Goal: Task Accomplishment & Management: Complete application form

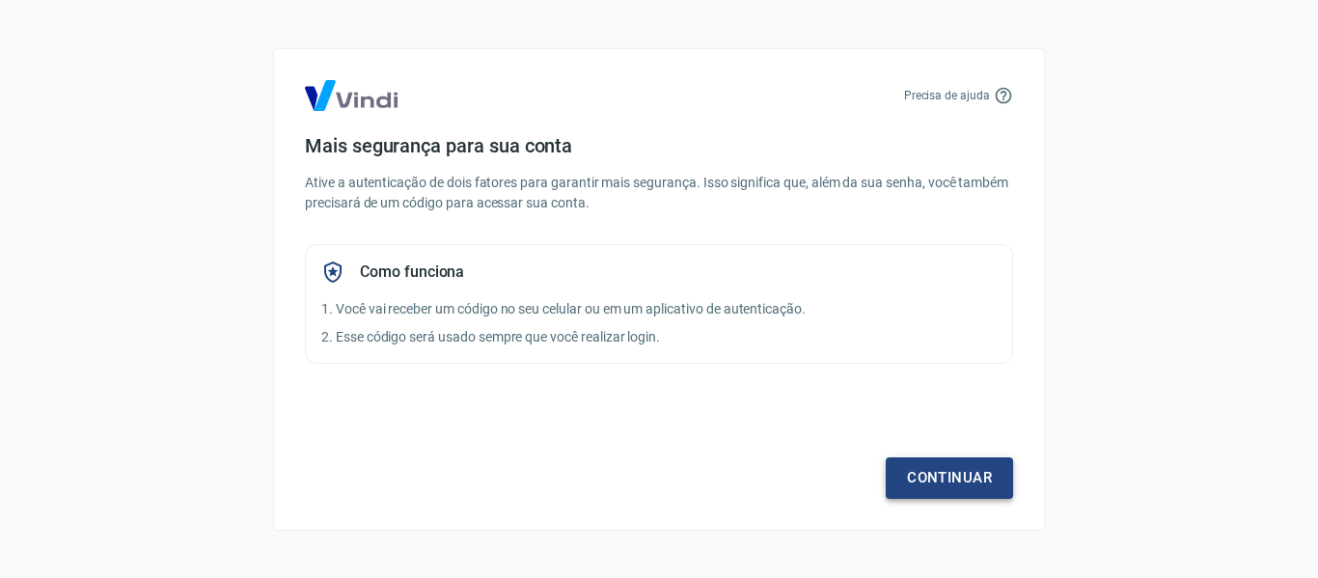
click at [914, 476] on link "Continuar" at bounding box center [949, 477] width 127 height 41
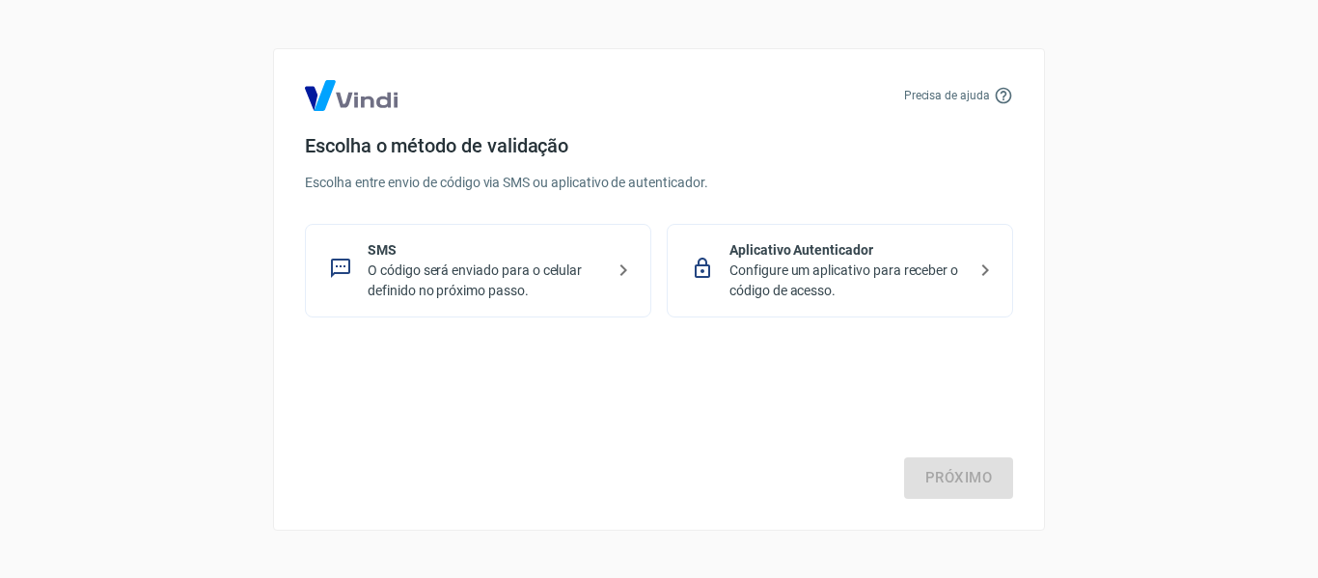
click at [509, 260] on p "O código será enviado para o celular definido no próximo passo." at bounding box center [486, 280] width 236 height 41
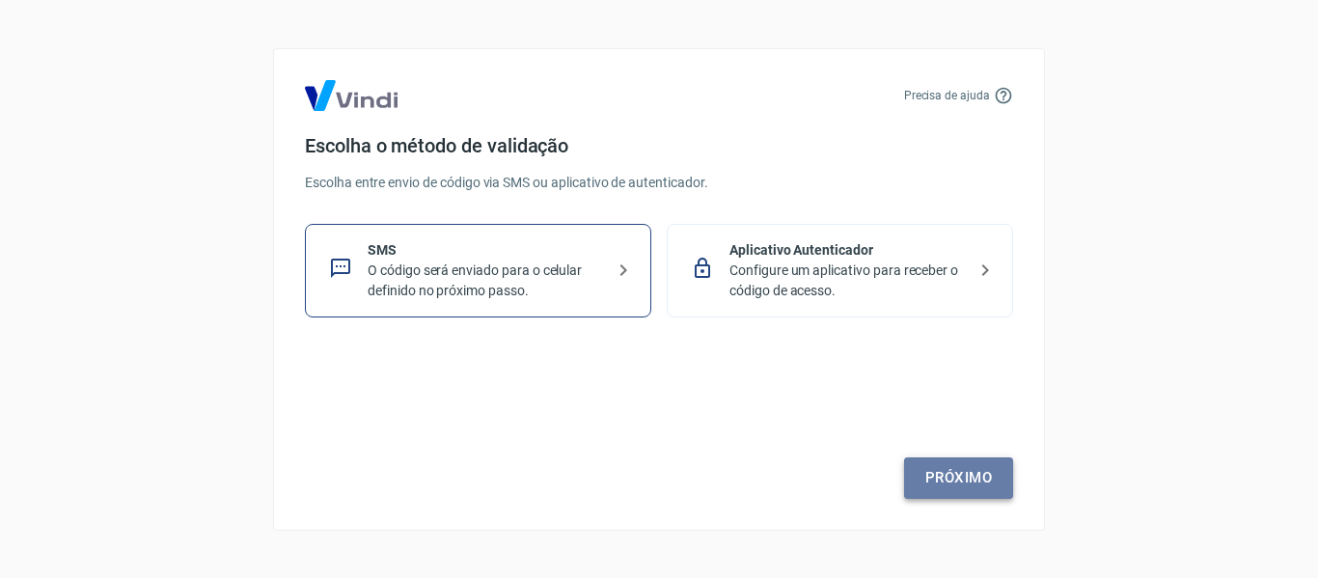
click at [946, 471] on link "Próximo" at bounding box center [958, 477] width 109 height 41
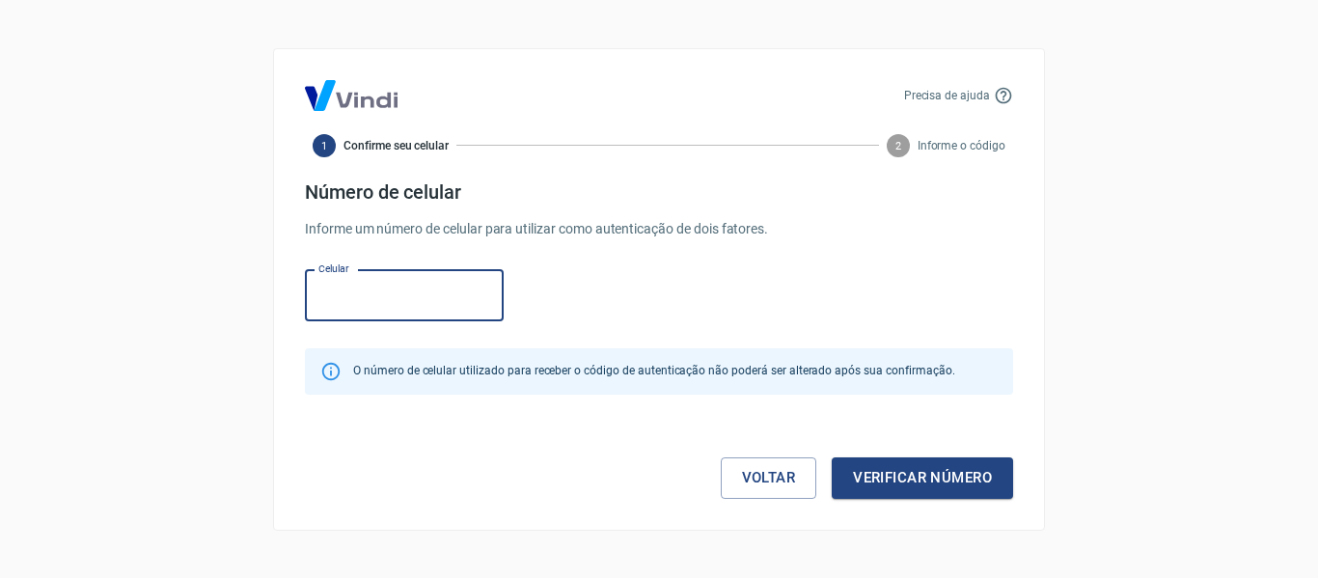
click at [395, 295] on input "Celular" at bounding box center [404, 295] width 199 height 51
type input "(42) 99760-2484"
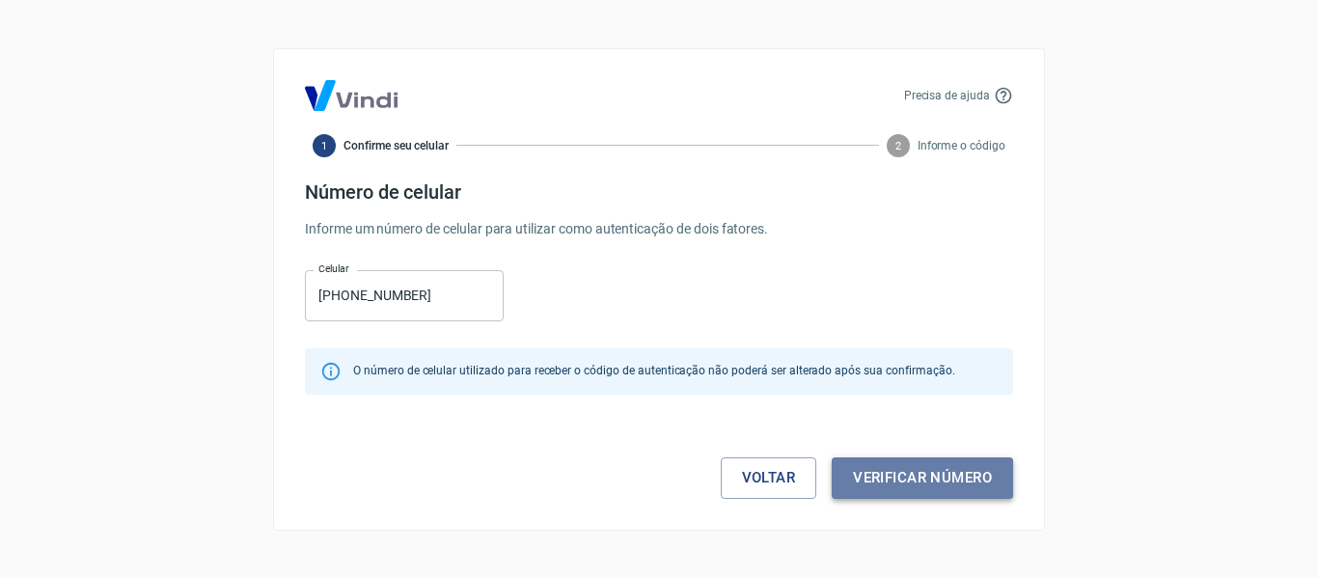
click at [931, 482] on button "Verificar número" at bounding box center [922, 477] width 181 height 41
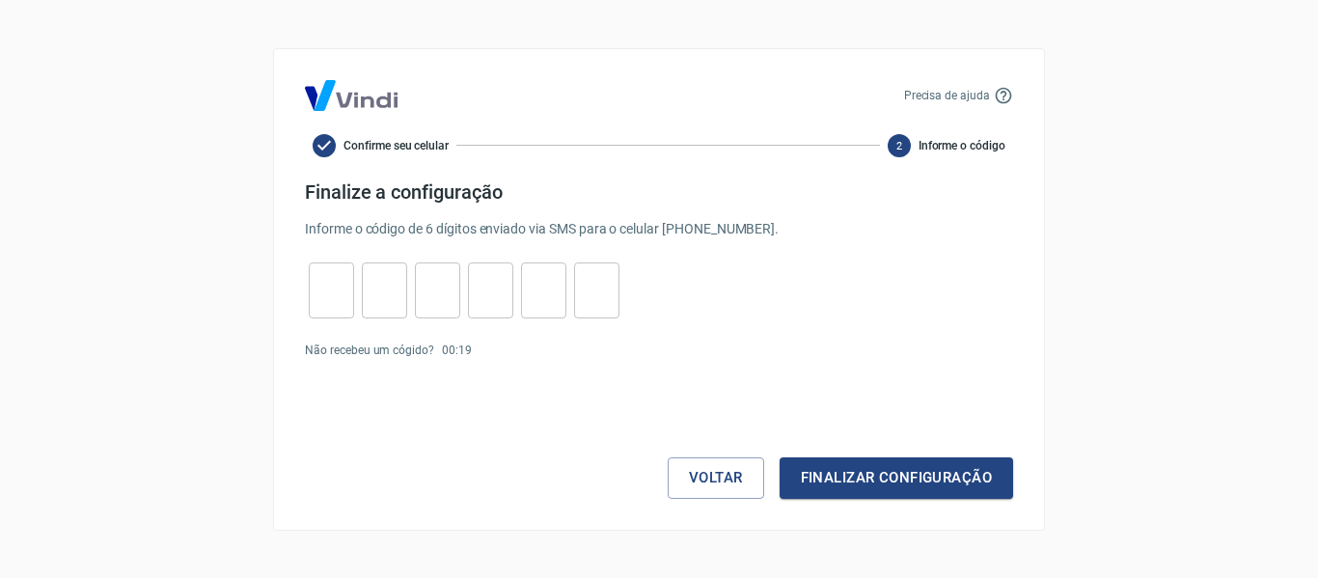
click at [391, 354] on p "Não recebeu um cógido?" at bounding box center [369, 350] width 129 height 17
click at [446, 353] on p "00 : 18" at bounding box center [457, 350] width 30 height 17
click at [374, 415] on div "Voltar Finalizar configuração" at bounding box center [659, 440] width 708 height 117
click at [512, 355] on link "Enviar novamente" at bounding box center [526, 350] width 94 height 14
click at [682, 458] on button "Voltar" at bounding box center [716, 477] width 96 height 41
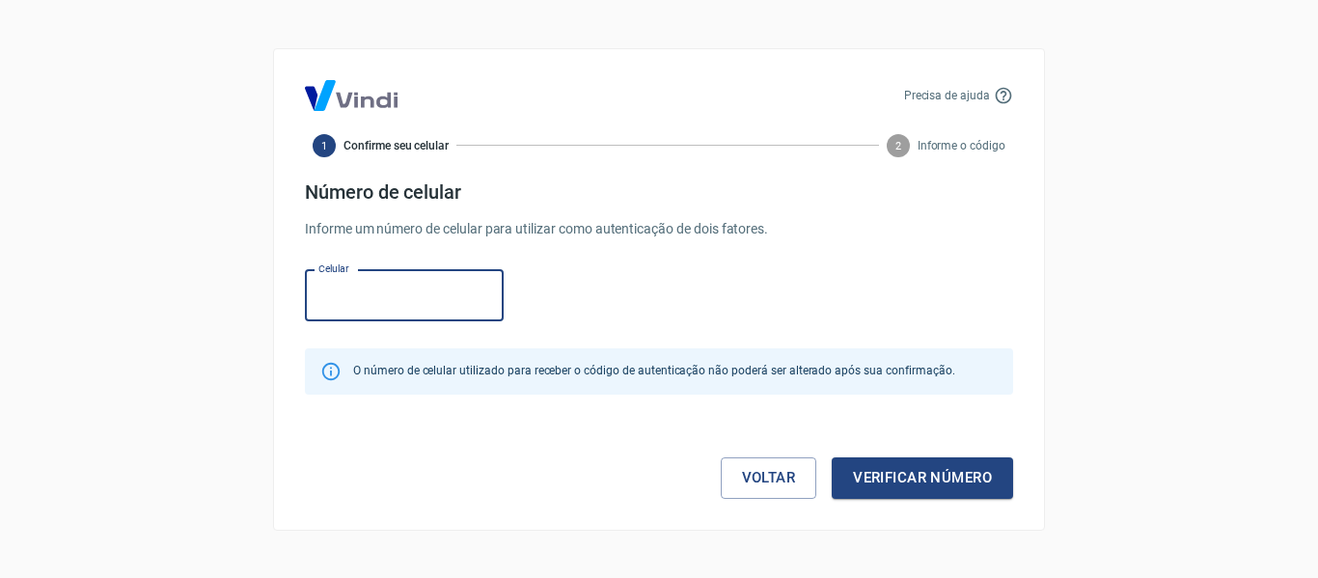
click at [369, 295] on input "Celular" at bounding box center [404, 295] width 199 height 51
type input "(41) 99760-2484"
click at [875, 480] on button "Verificar número" at bounding box center [922, 477] width 181 height 41
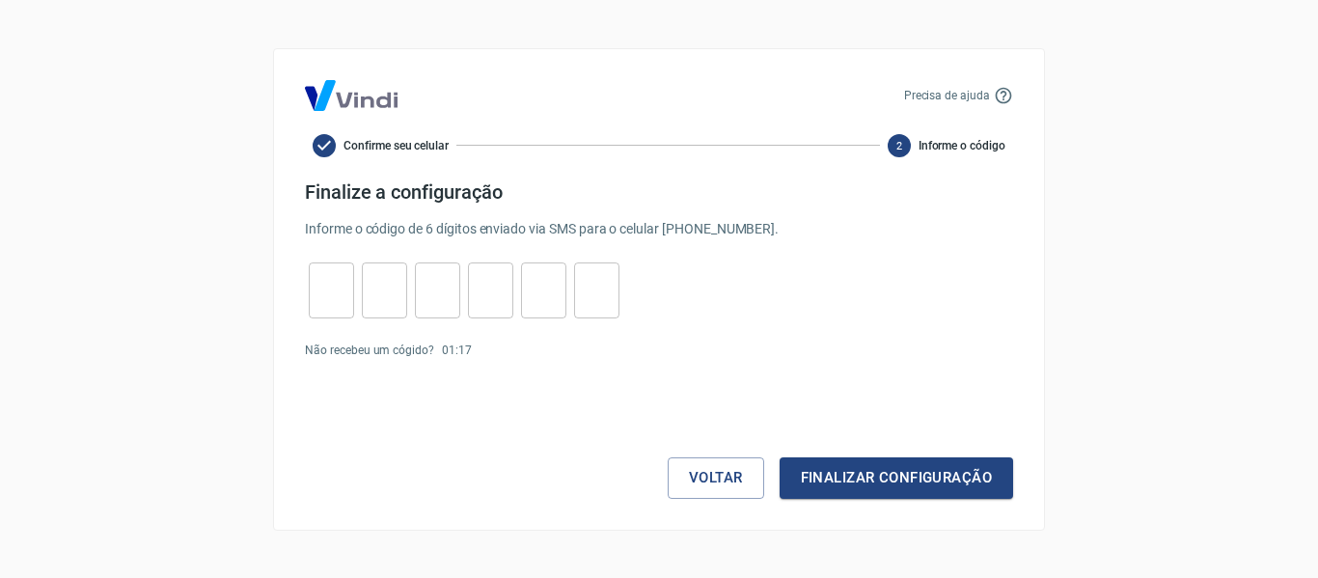
click at [332, 299] on input "tel" at bounding box center [331, 289] width 45 height 41
type input "4"
type input "1"
type input "2"
type input "0"
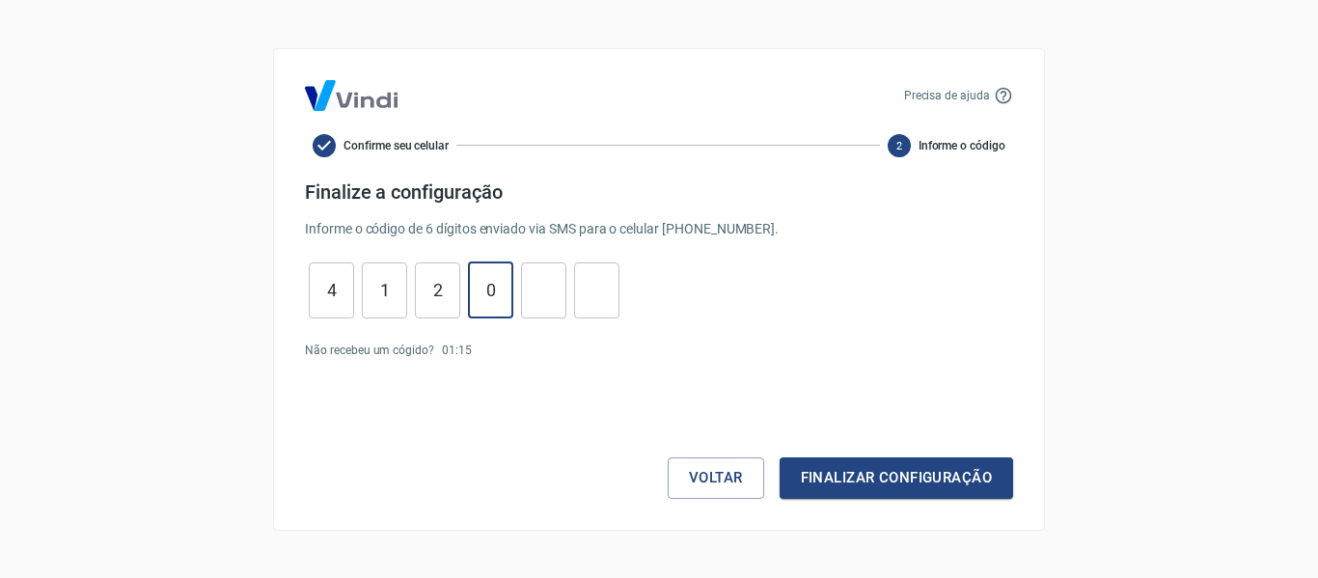
type input "4"
type input "5"
click at [840, 475] on button "Finalizar configuração" at bounding box center [896, 477] width 233 height 41
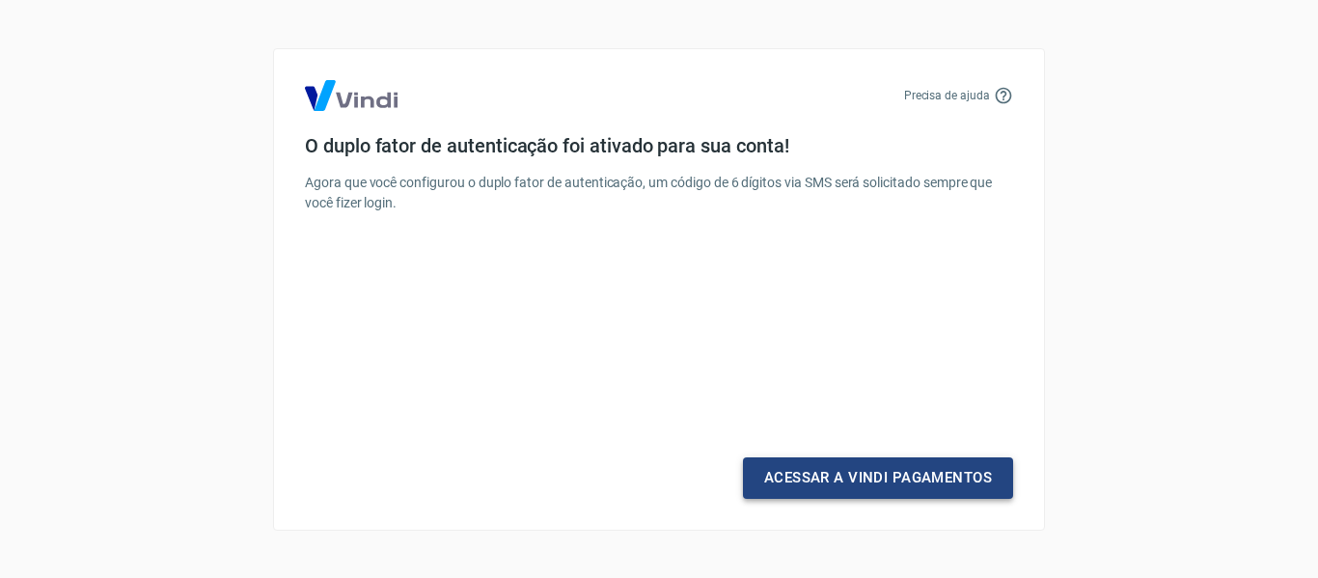
click at [860, 486] on link "Acessar a Vindi Pagamentos" at bounding box center [878, 477] width 270 height 41
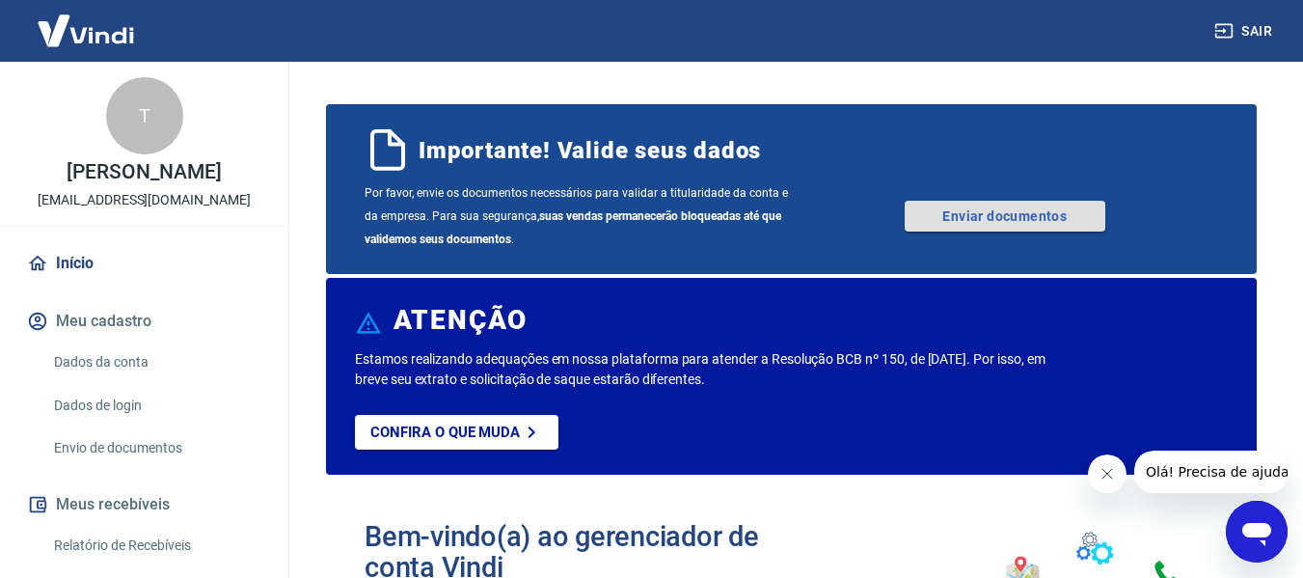
click at [944, 214] on link "Enviar documentos" at bounding box center [1005, 216] width 201 height 31
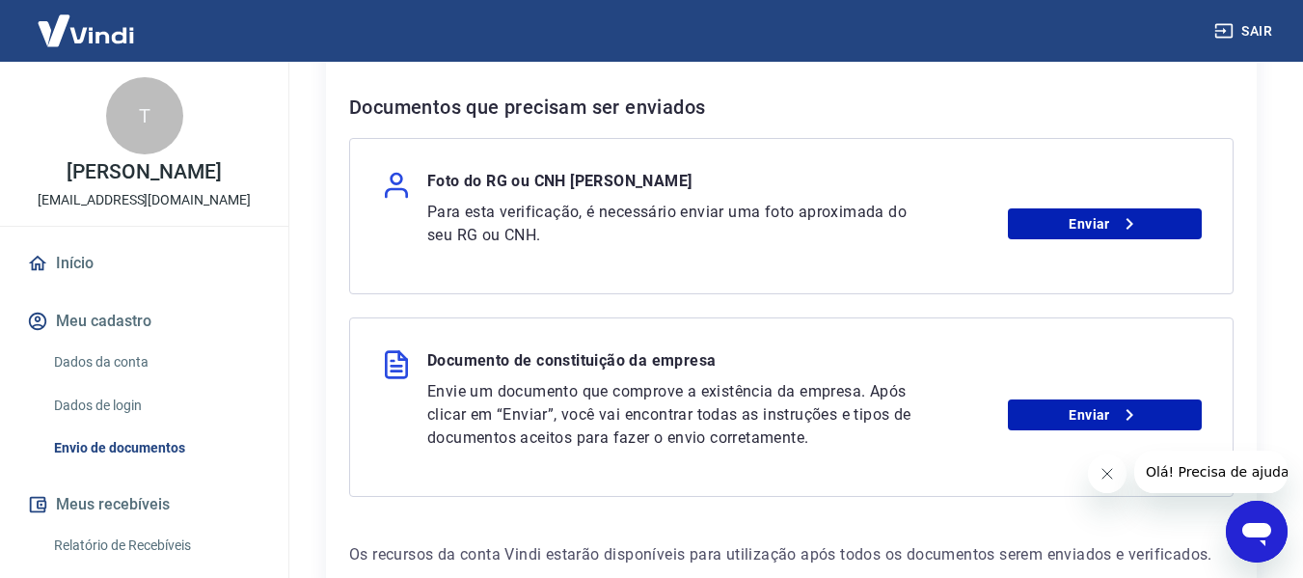
scroll to position [406, 0]
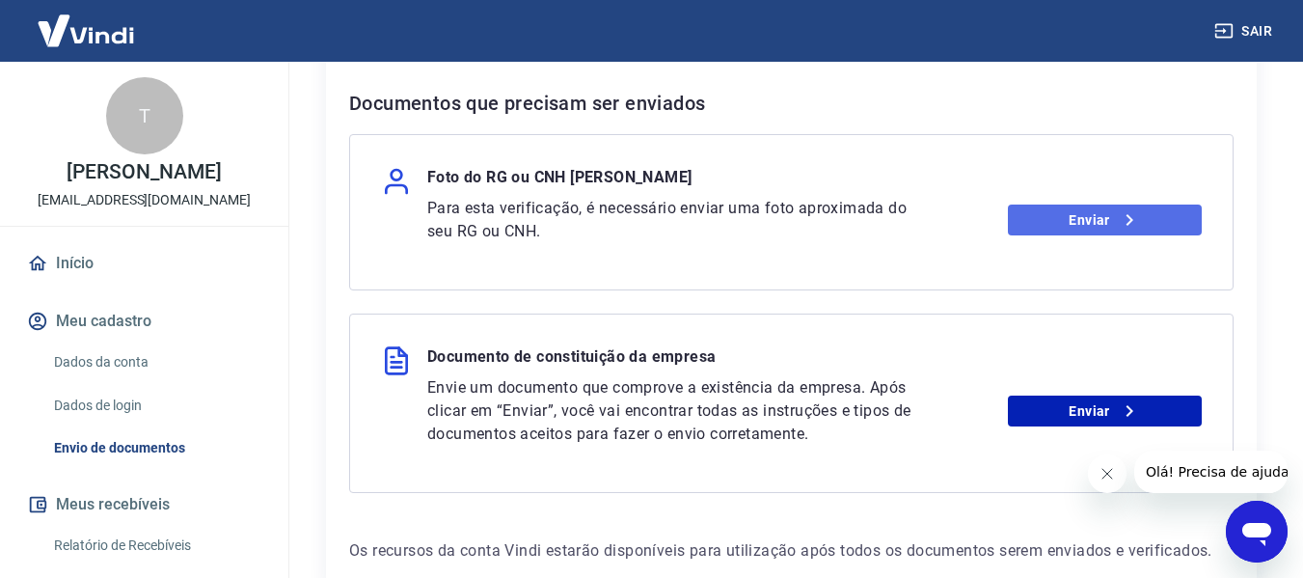
click at [1094, 207] on link "Enviar" at bounding box center [1105, 220] width 194 height 31
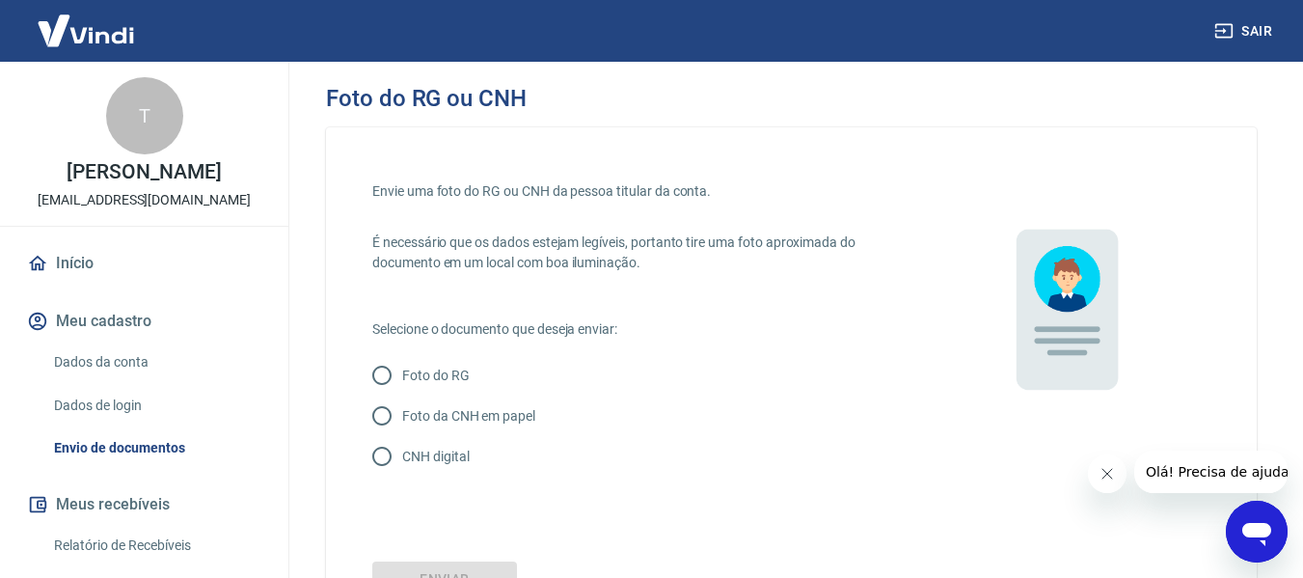
click at [450, 411] on p "Foto da CNH em papel" at bounding box center [468, 416] width 133 height 20
click at [402, 411] on input "Foto da CNH em papel" at bounding box center [382, 416] width 41 height 41
radio input "true"
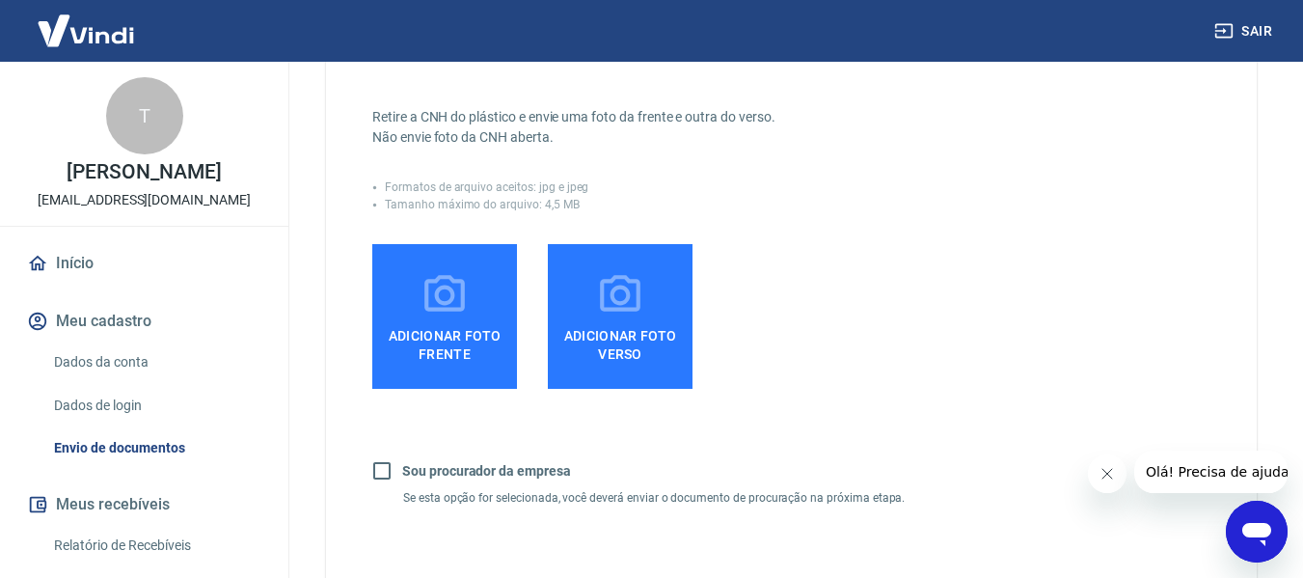
scroll to position [393, 0]
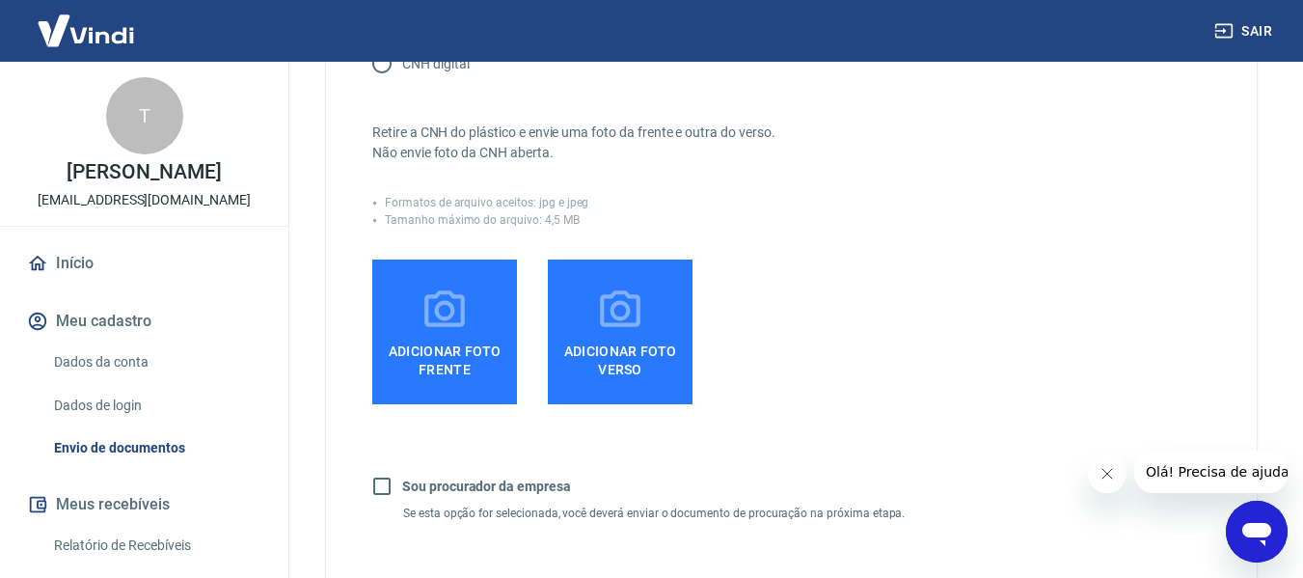
click at [421, 339] on span "Adicionar foto frente" at bounding box center [444, 356] width 129 height 43
click at [0, 0] on input "Adicionar foto frente" at bounding box center [0, 0] width 0 height 0
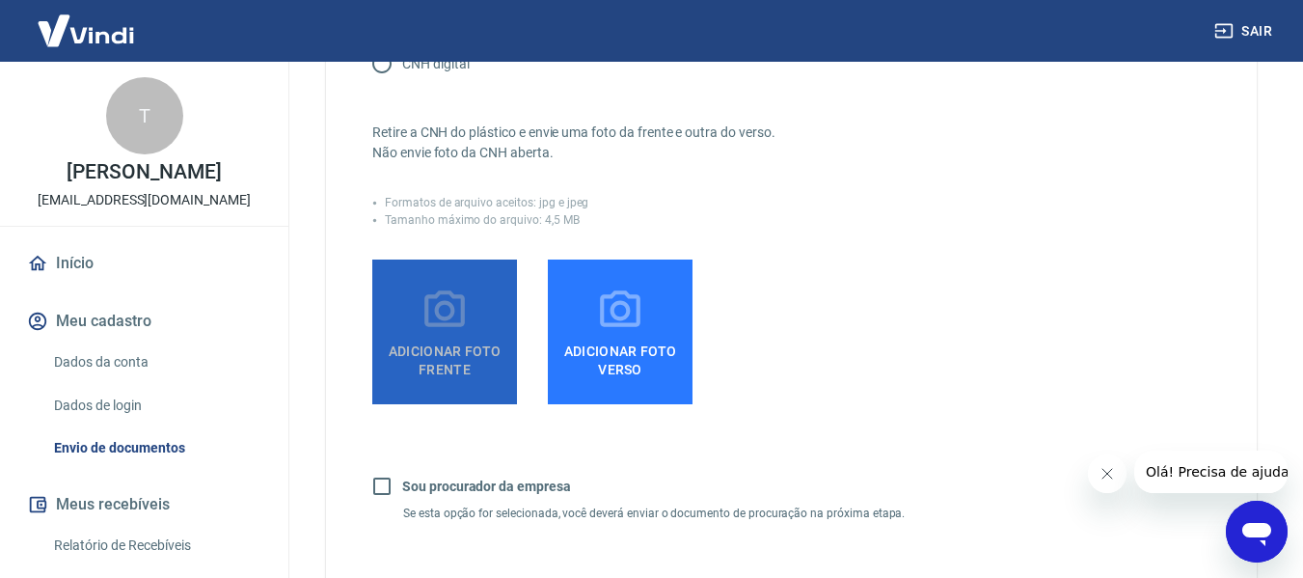
click at [467, 349] on span "Adicionar foto frente" at bounding box center [444, 356] width 129 height 43
click at [0, 0] on input "Adicionar foto frente" at bounding box center [0, 0] width 0 height 0
click at [435, 373] on span "Adicionar foto frente" at bounding box center [444, 356] width 129 height 43
click at [0, 0] on input "Adicionar foto frente" at bounding box center [0, 0] width 0 height 0
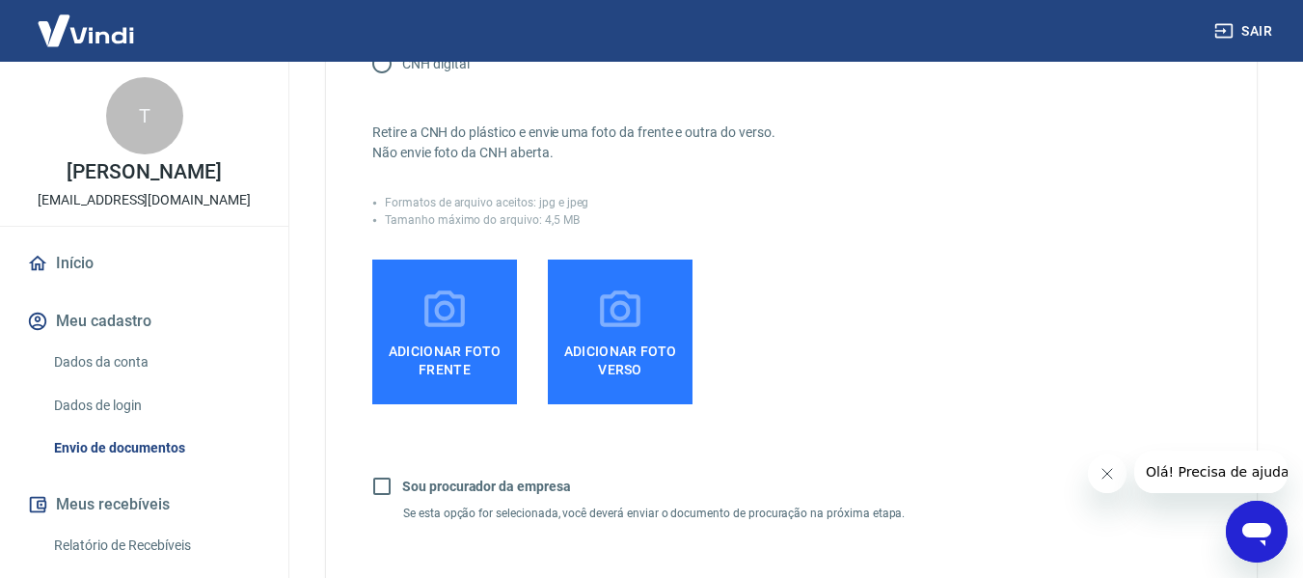
click at [478, 354] on span "Adicionar foto frente" at bounding box center [444, 356] width 129 height 43
click at [0, 0] on input "Adicionar foto frente" at bounding box center [0, 0] width 0 height 0
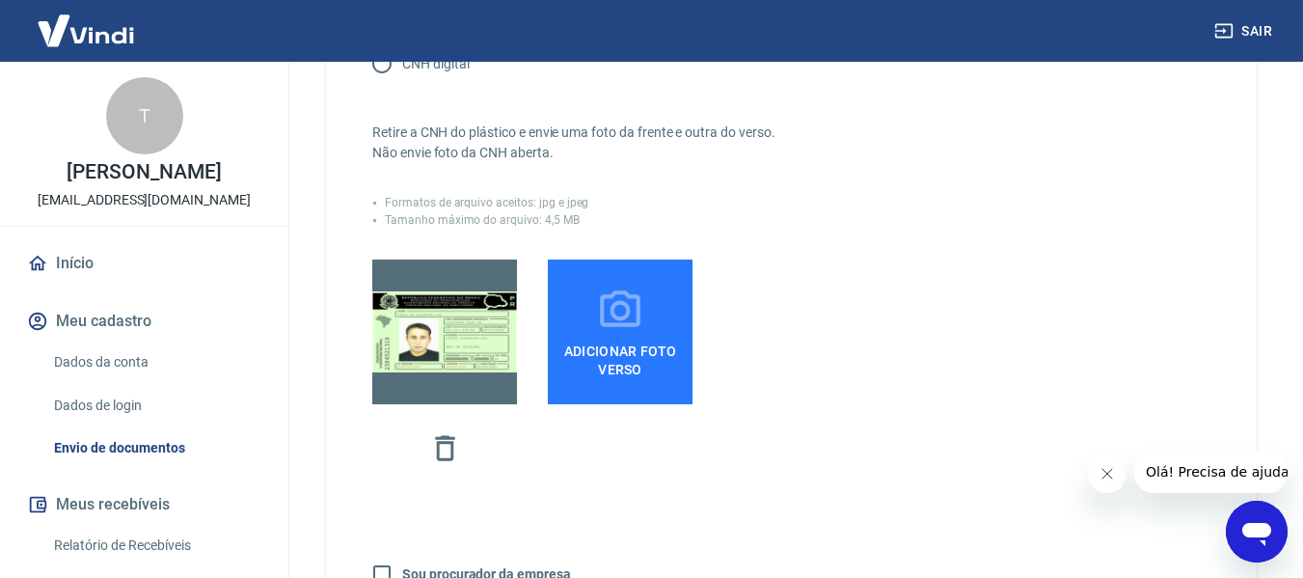
click at [603, 357] on span "Adicionar foto verso" at bounding box center [620, 356] width 129 height 43
click at [0, 0] on input "Adicionar foto verso" at bounding box center [0, 0] width 0 height 0
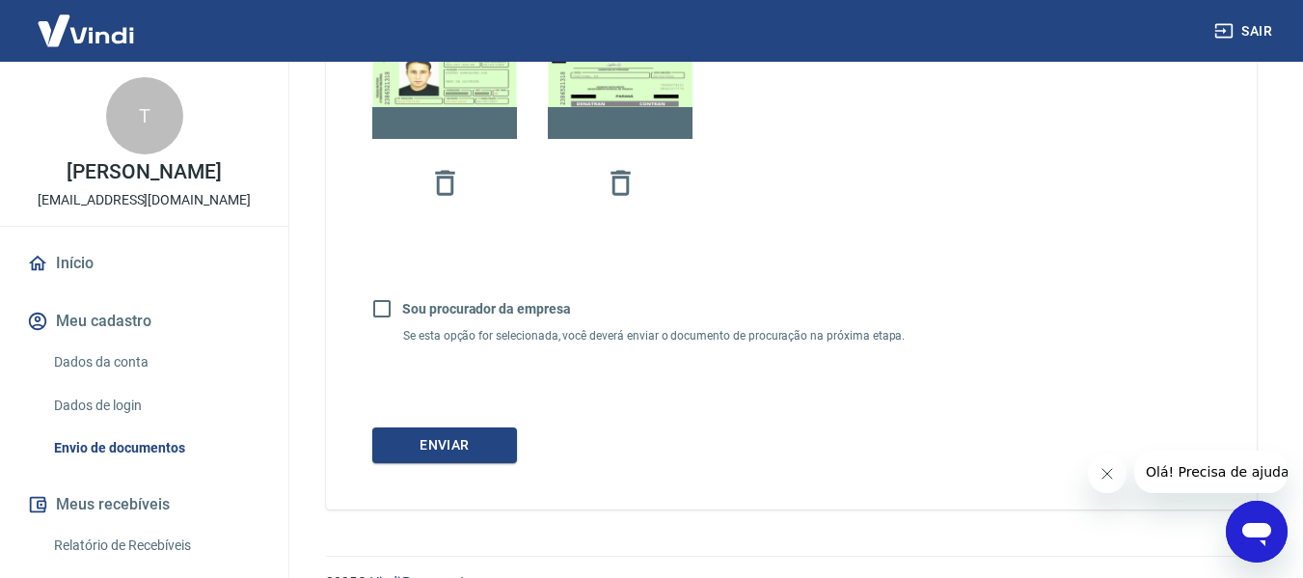
scroll to position [696, 0]
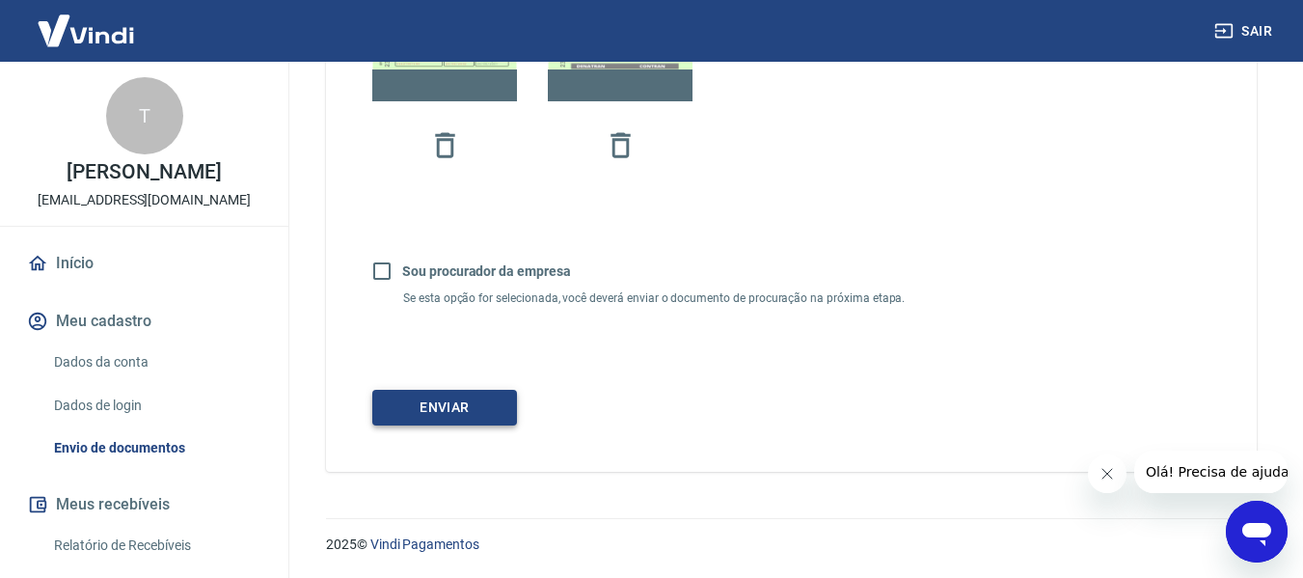
click at [472, 403] on button "Enviar" at bounding box center [444, 408] width 145 height 36
click at [82, 267] on link "Início" at bounding box center [144, 263] width 242 height 42
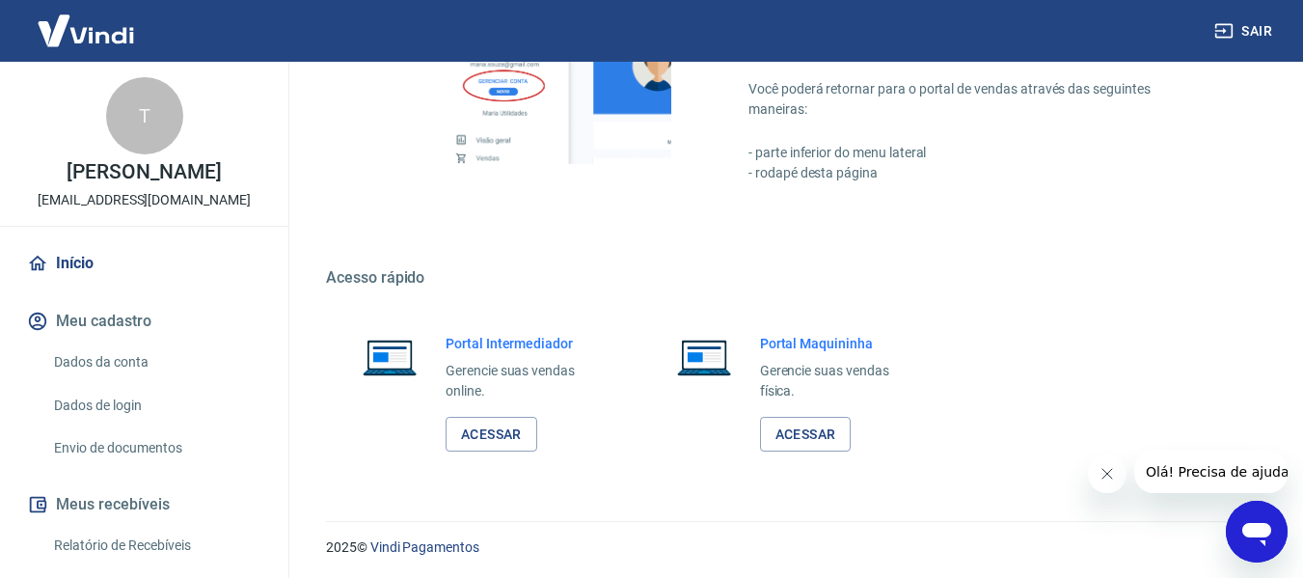
scroll to position [1379, 0]
